Goal: Navigation & Orientation: Find specific page/section

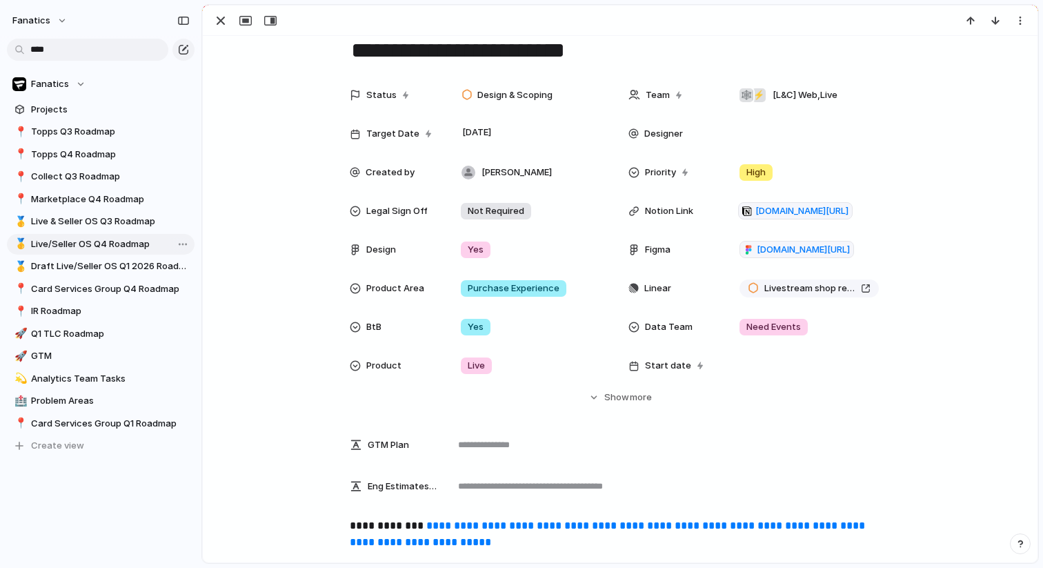
click at [79, 244] on span "Live/Seller OS Q4 Roadmap" at bounding box center [110, 244] width 159 height 14
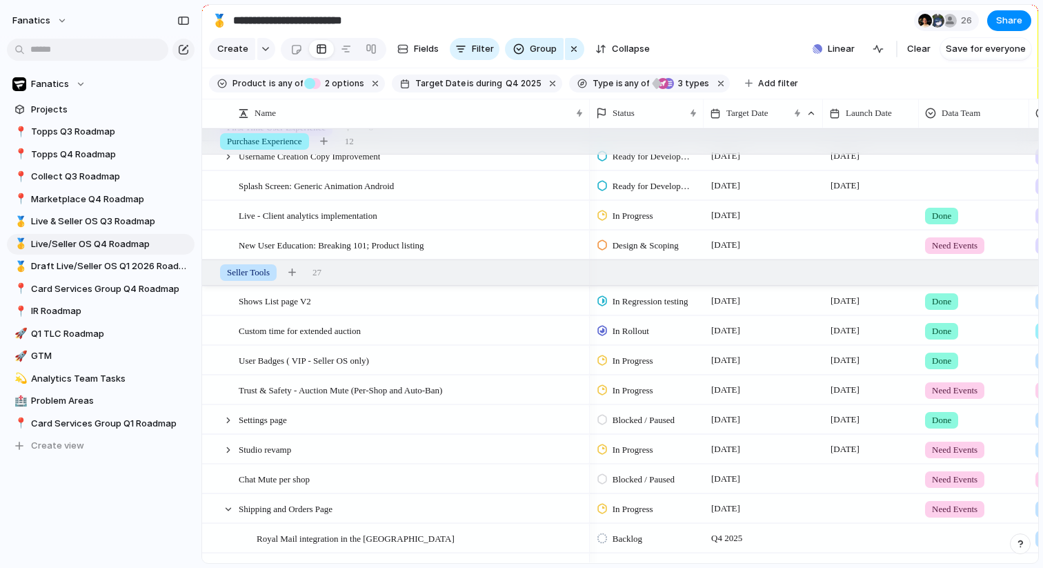
scroll to position [872, 0]
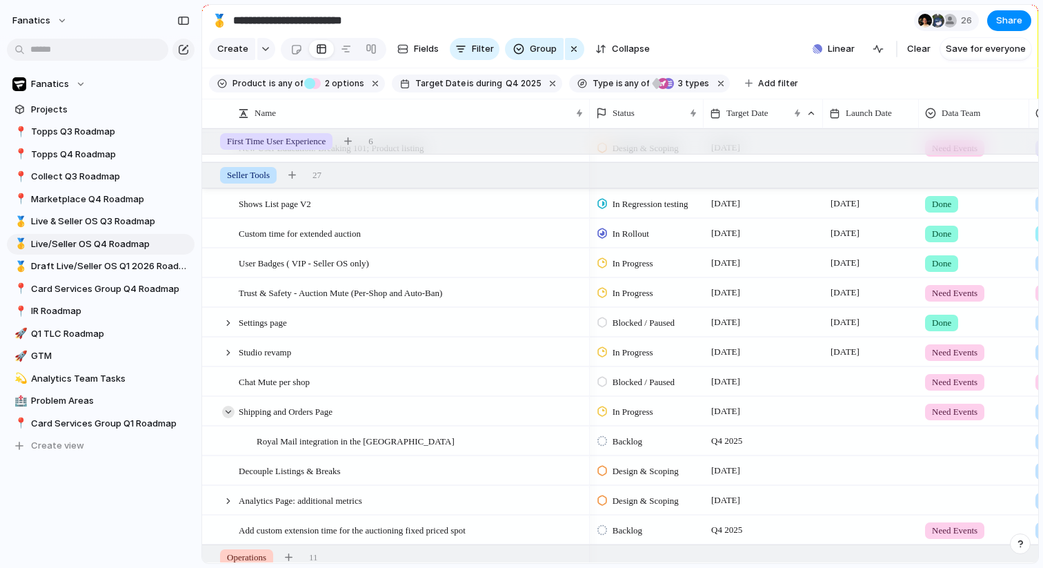
click at [230, 414] on div at bounding box center [228, 412] width 12 height 12
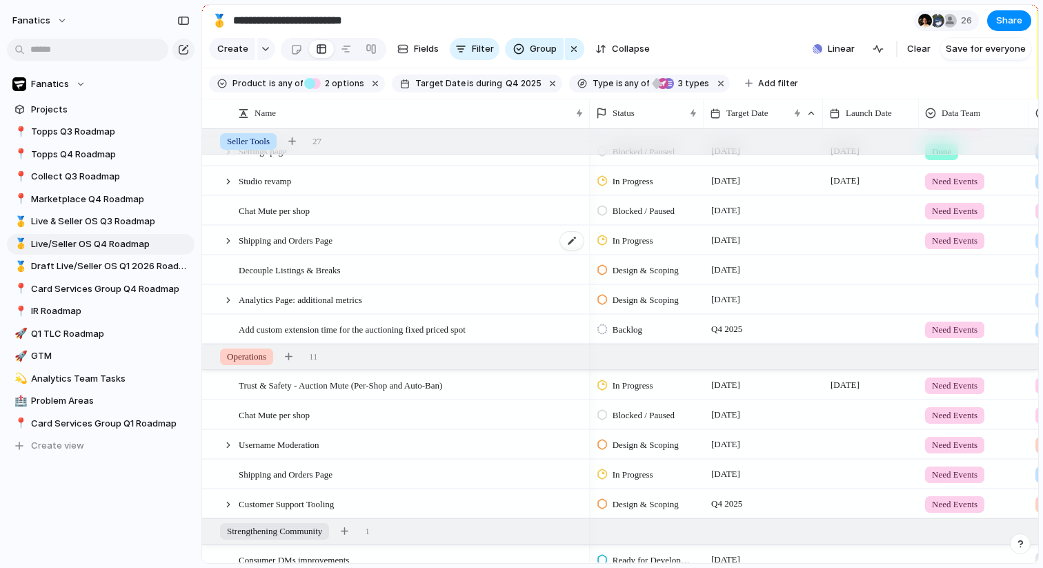
scroll to position [0, 0]
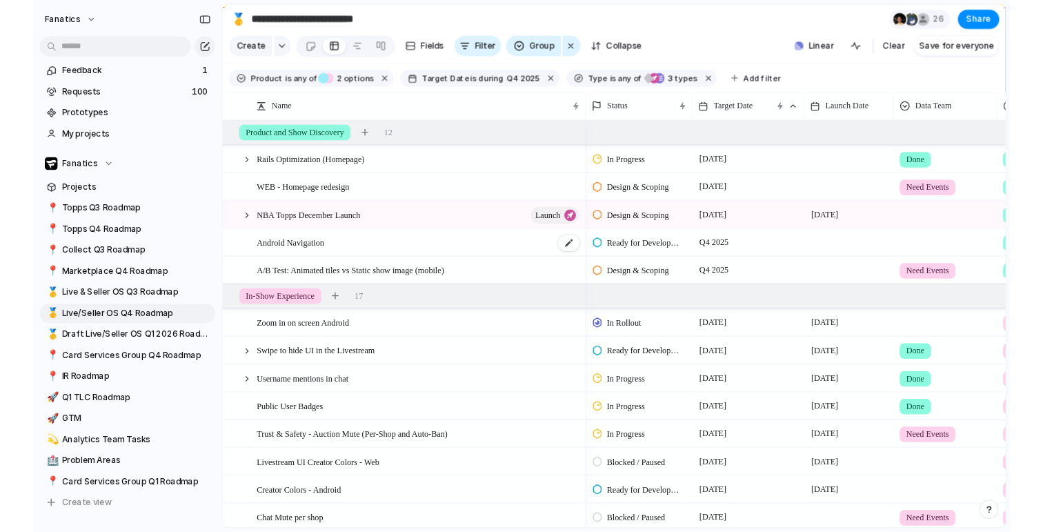
scroll to position [2, 0]
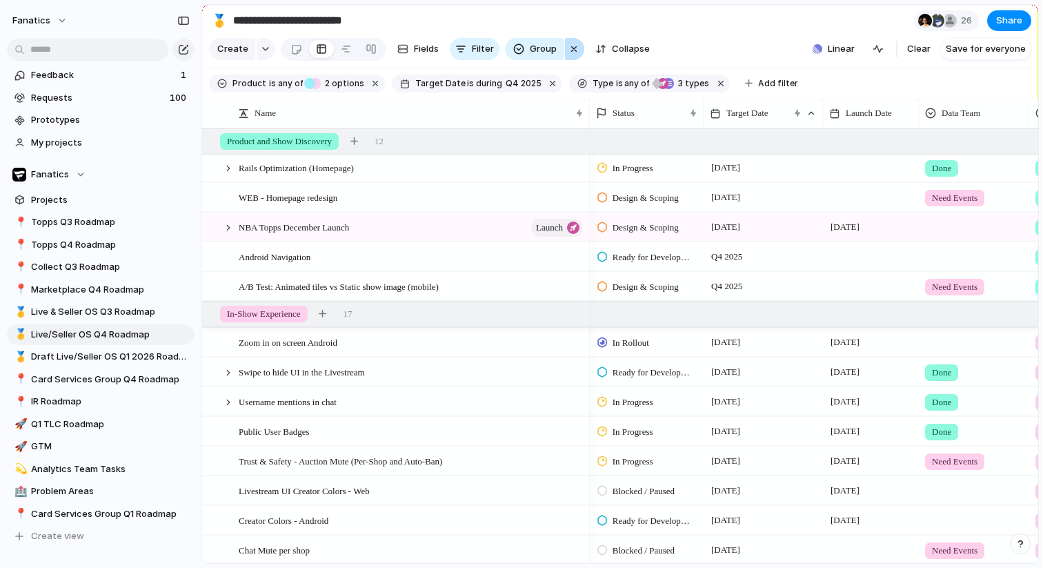
click at [570, 50] on div "button" at bounding box center [573, 49] width 11 height 17
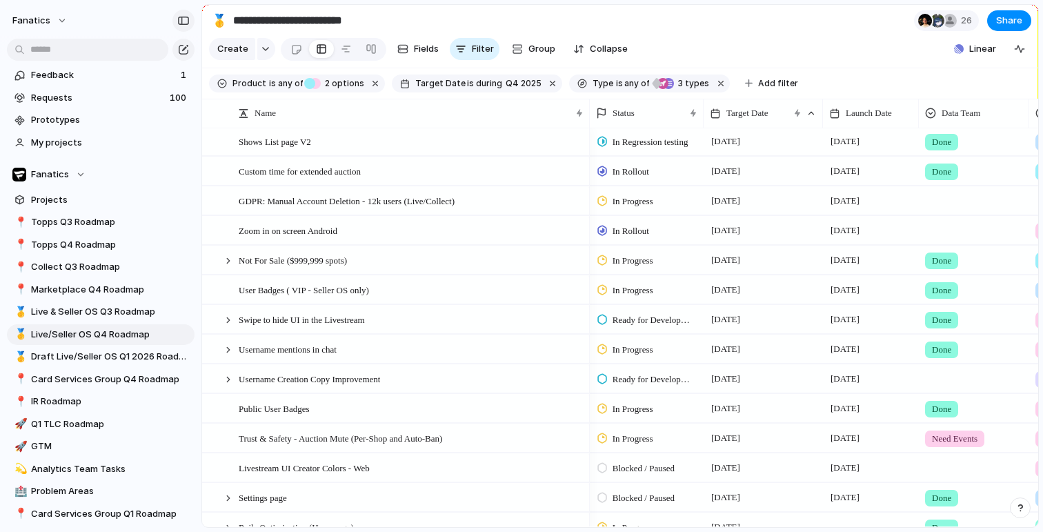
click at [177, 23] on div "button" at bounding box center [183, 21] width 12 height 10
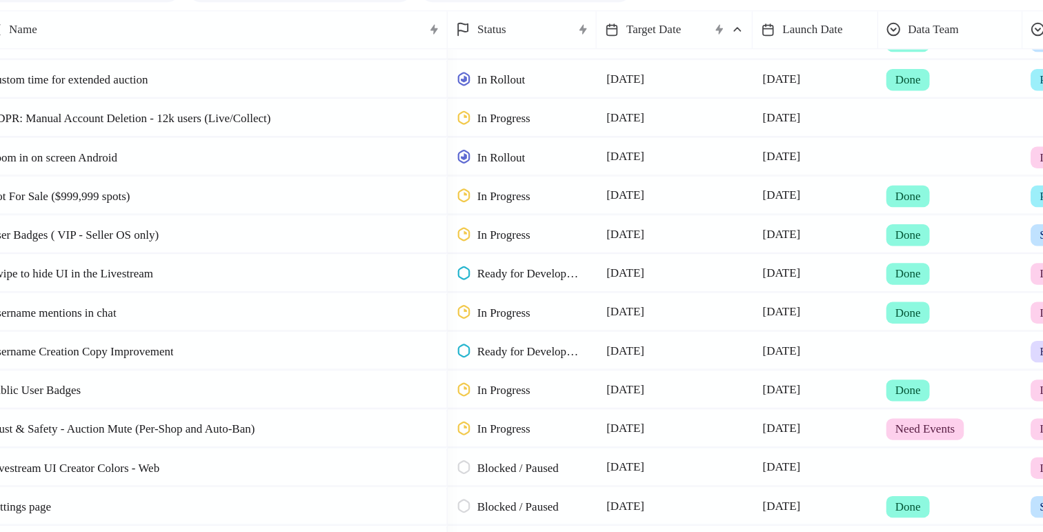
scroll to position [20, 0]
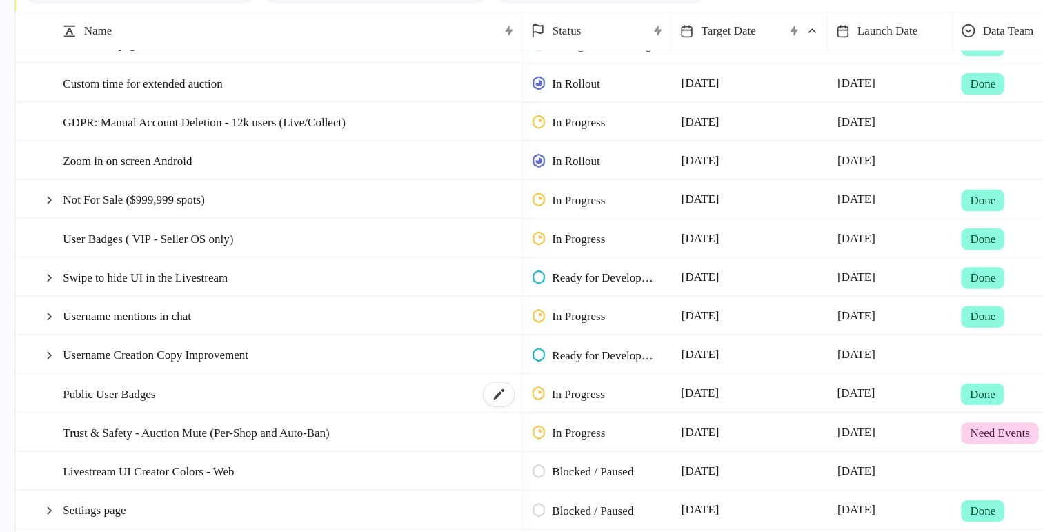
click at [93, 391] on span "Public User Badges" at bounding box center [83, 390] width 71 height 16
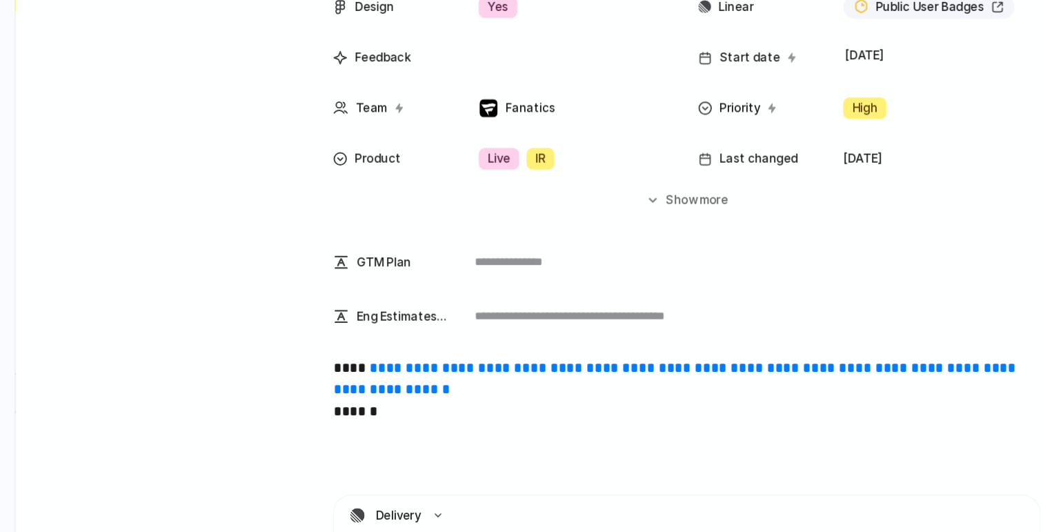
scroll to position [154, 0]
click at [337, 370] on link "**********" at bounding box center [516, 378] width 524 height 27
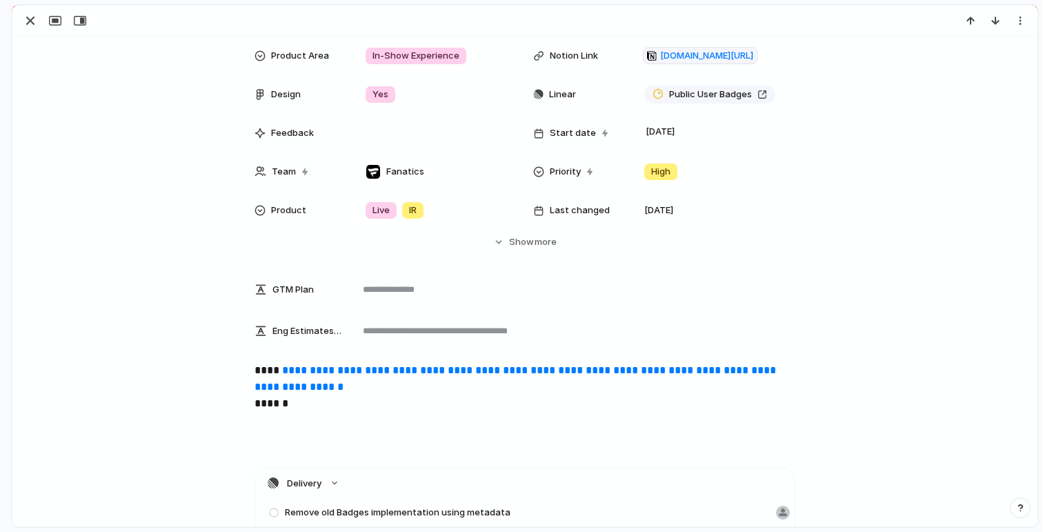
scroll to position [0, 0]
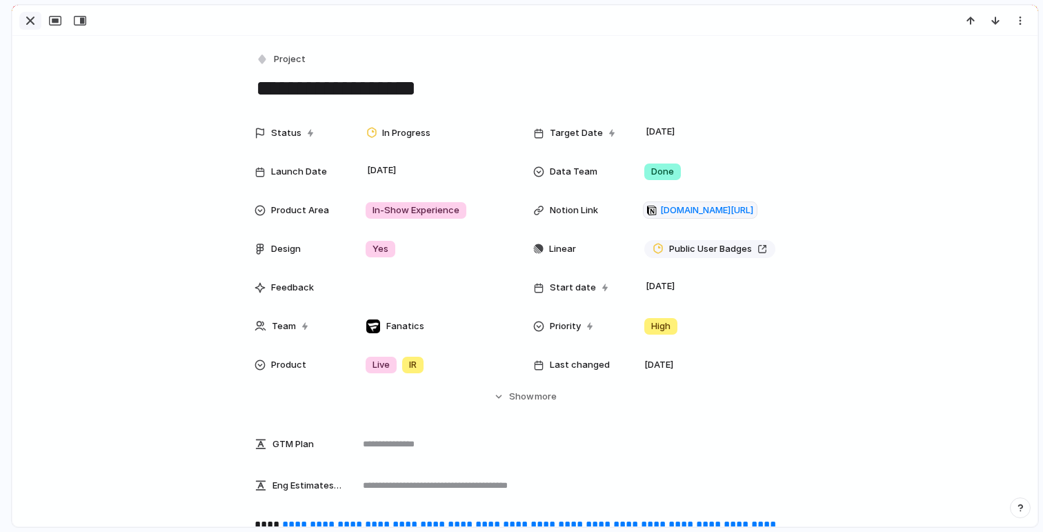
click at [34, 20] on div "button" at bounding box center [30, 20] width 17 height 17
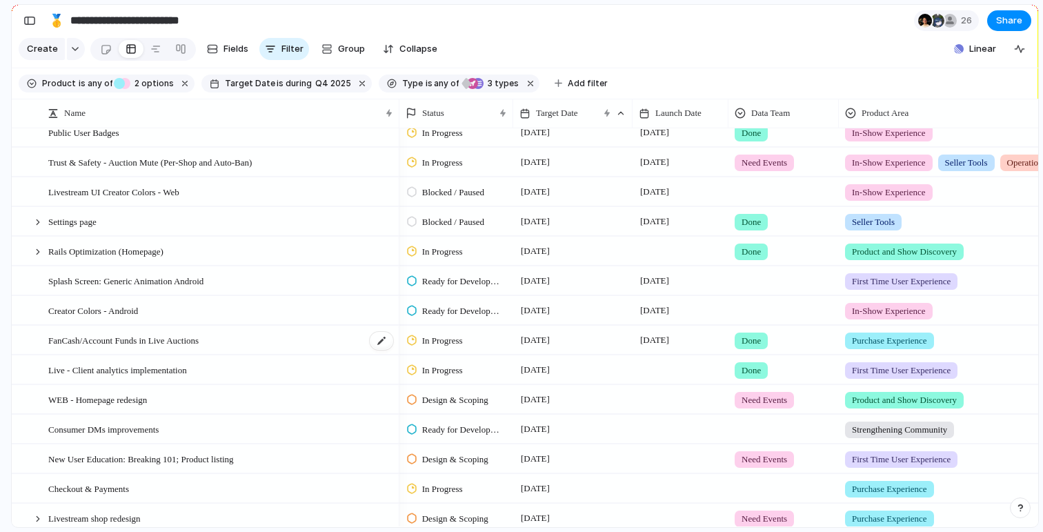
scroll to position [0, 1]
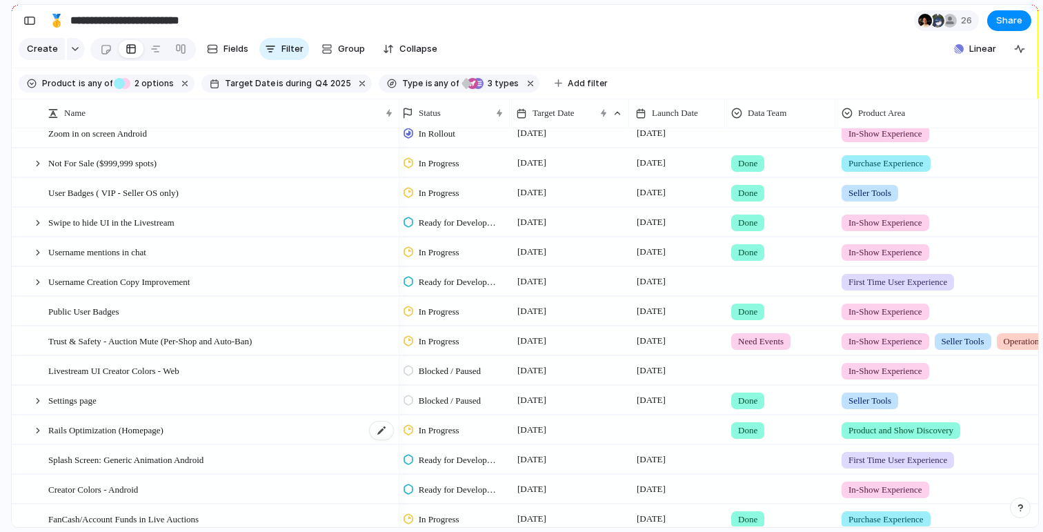
click at [134, 424] on span "Rails Optimization (Homepage)" at bounding box center [105, 429] width 115 height 16
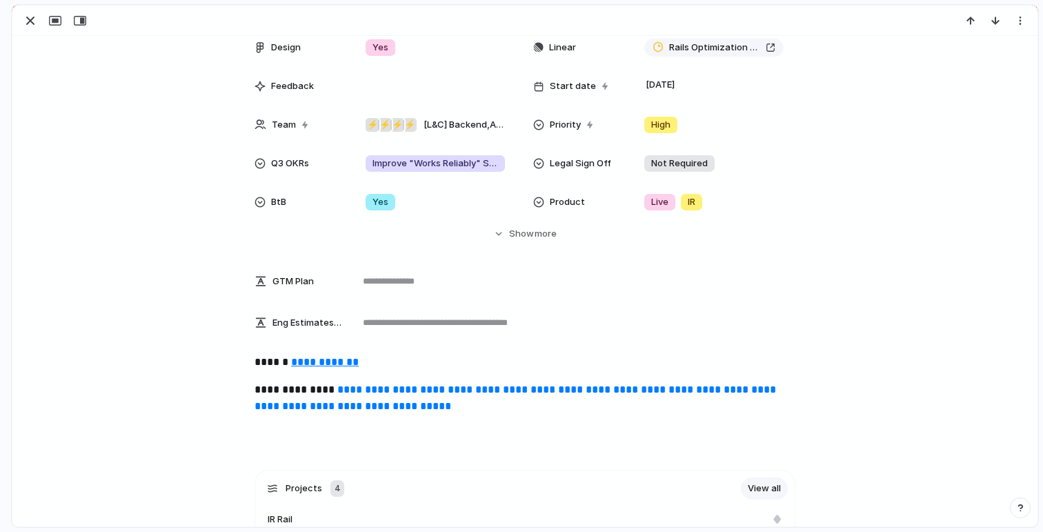
click at [338, 362] on u "**********" at bounding box center [325, 362] width 68 height 10
